Goal: Find specific page/section: Find specific page/section

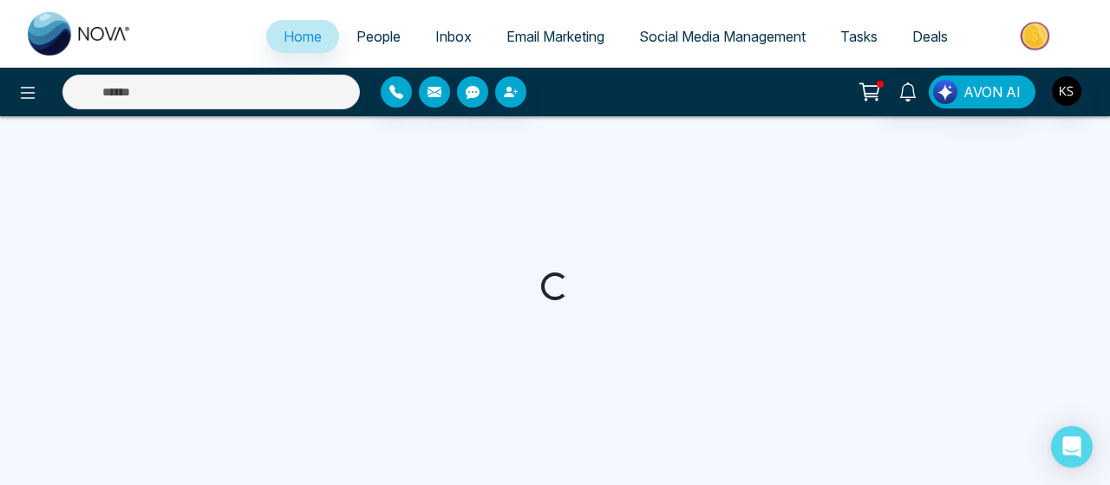
select select "*"
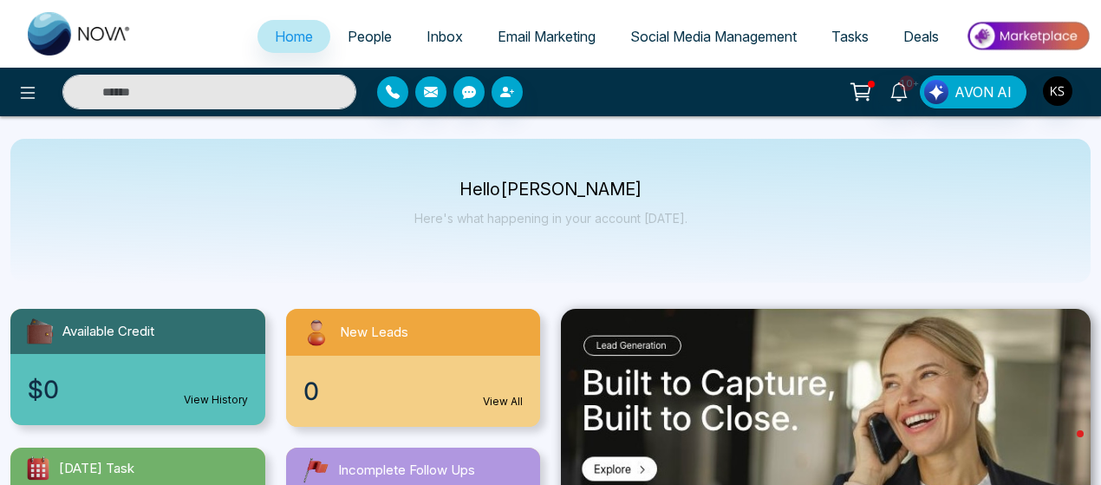
click at [546, 195] on p "Hello [PERSON_NAME]" at bounding box center [550, 189] width 273 height 15
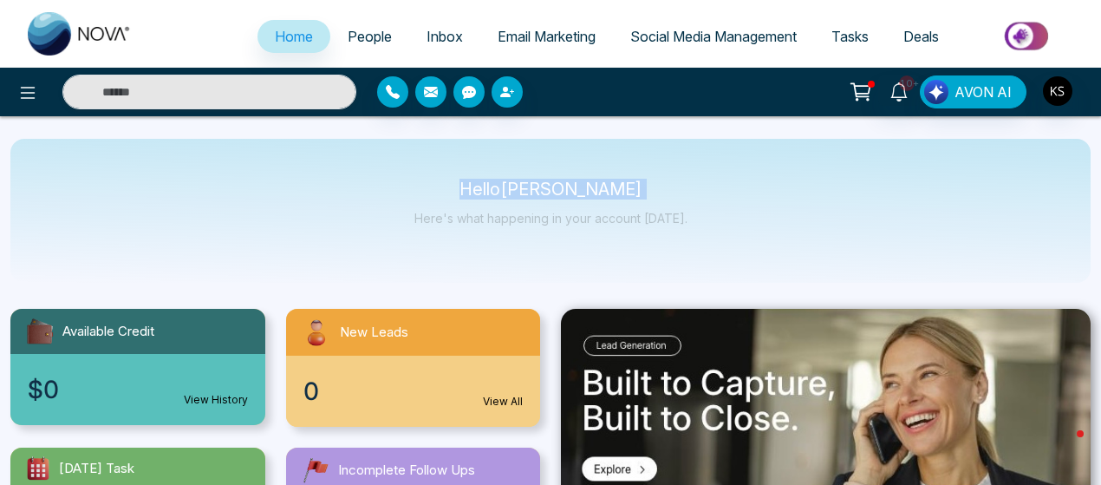
click at [600, 192] on p "Hello [PERSON_NAME]" at bounding box center [550, 189] width 273 height 15
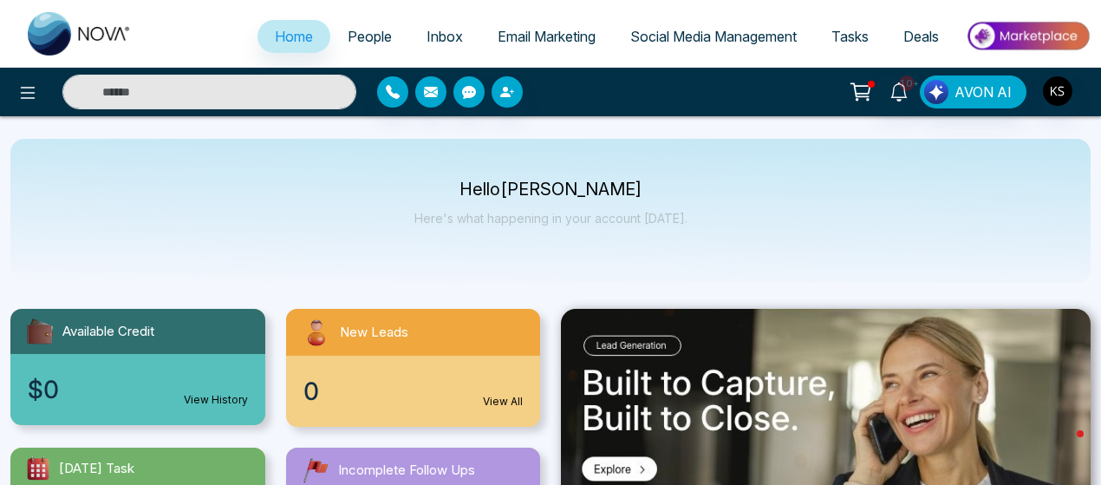
click at [922, 33] on span "Deals" at bounding box center [921, 36] width 36 height 17
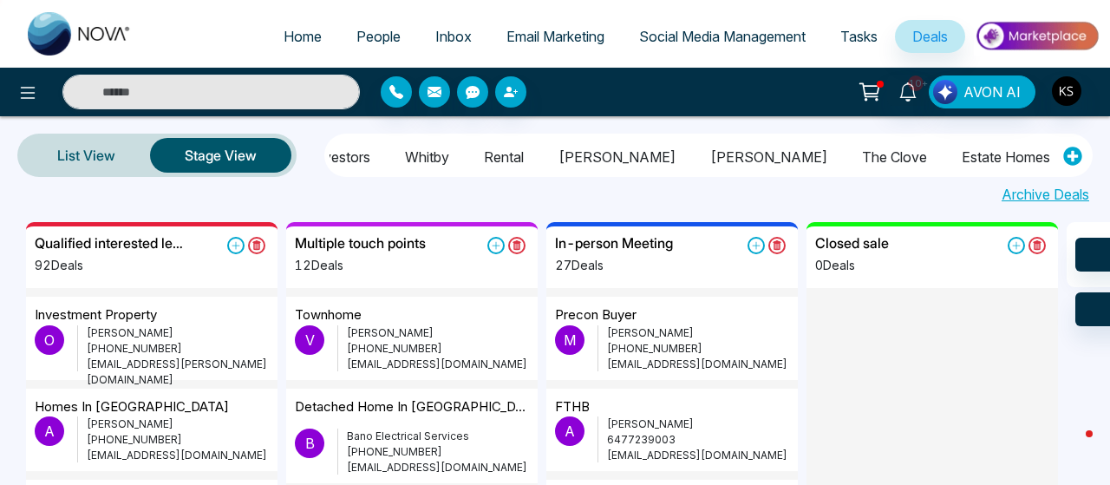
scroll to position [0, 388]
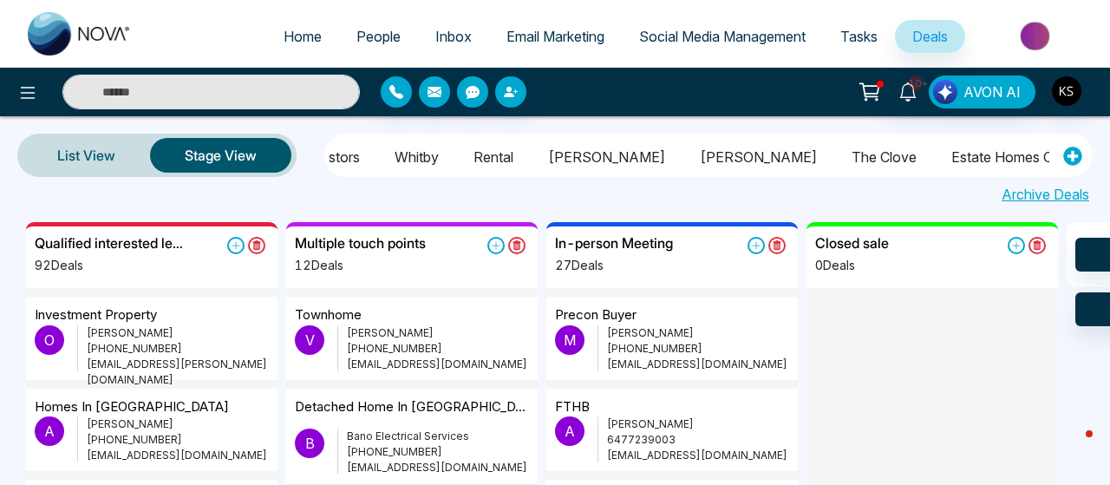
click at [951, 148] on li "Estate Homes Campaign" at bounding box center [1028, 154] width 154 height 29
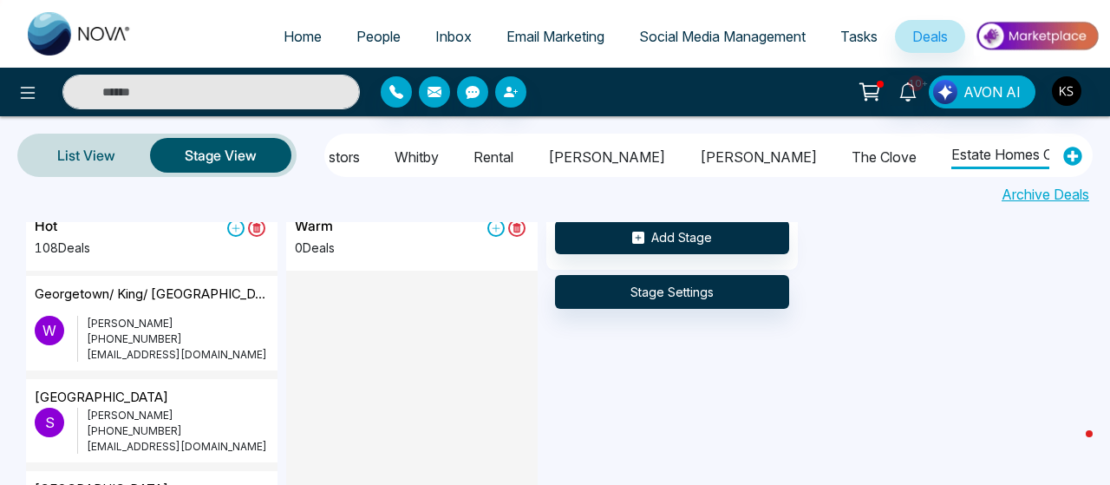
scroll to position [1573, 0]
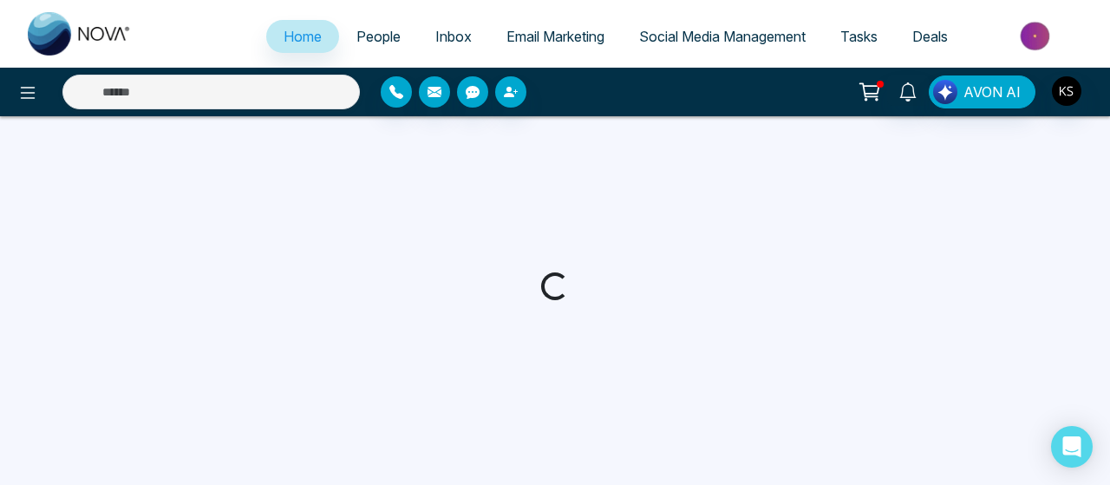
select select "*"
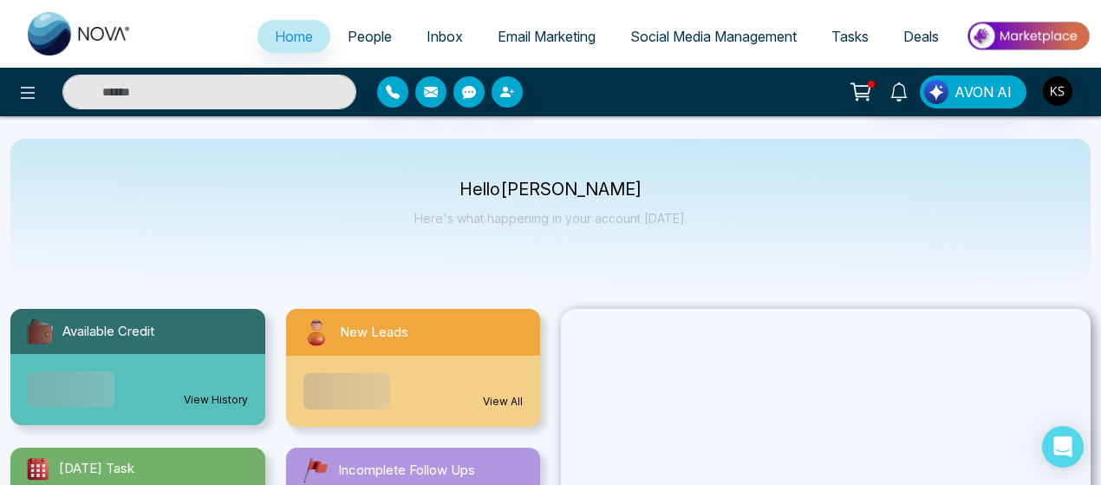
click at [272, 91] on input "text" at bounding box center [209, 92] width 294 height 35
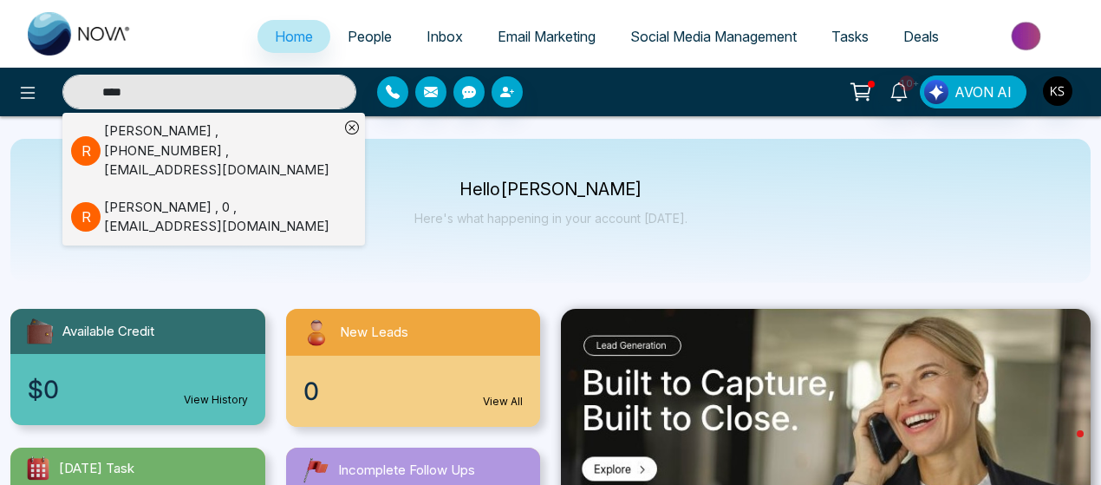
type input "****"
click at [117, 141] on div "[PERSON_NAME] , [PHONE_NUMBER] , [EMAIL_ADDRESS][DOMAIN_NAME]" at bounding box center [221, 150] width 235 height 59
